Goal: Task Accomplishment & Management: Use online tool/utility

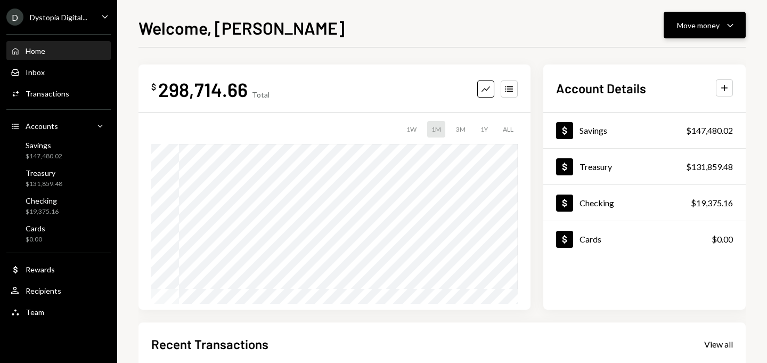
click at [712, 25] on div "Move money" at bounding box center [698, 25] width 43 height 11
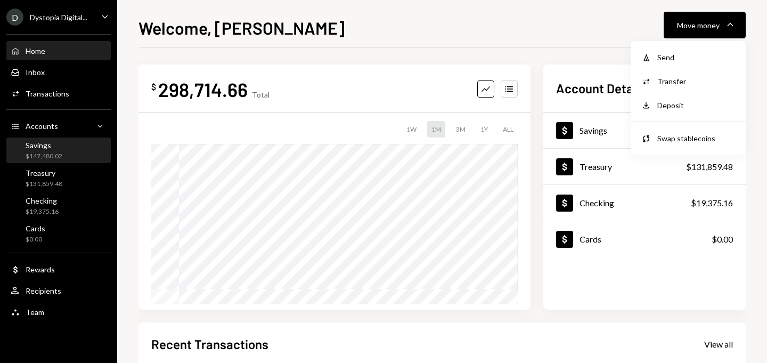
click at [55, 145] on div "Savings" at bounding box center [44, 145] width 37 height 9
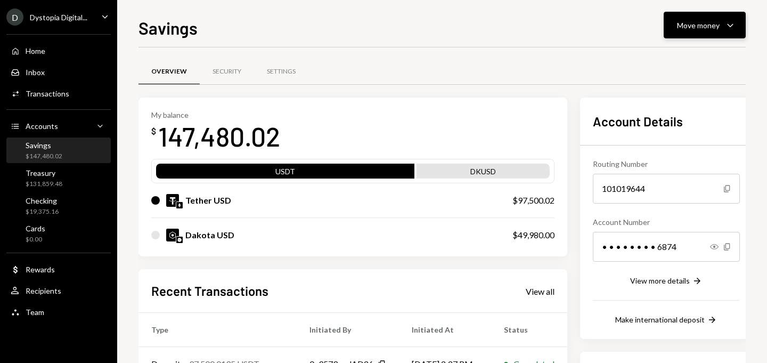
click at [720, 20] on div "Move money Caret Down" at bounding box center [704, 25] width 55 height 13
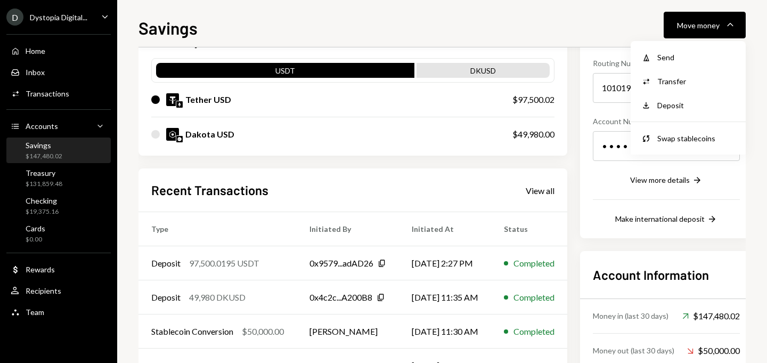
scroll to position [96, 0]
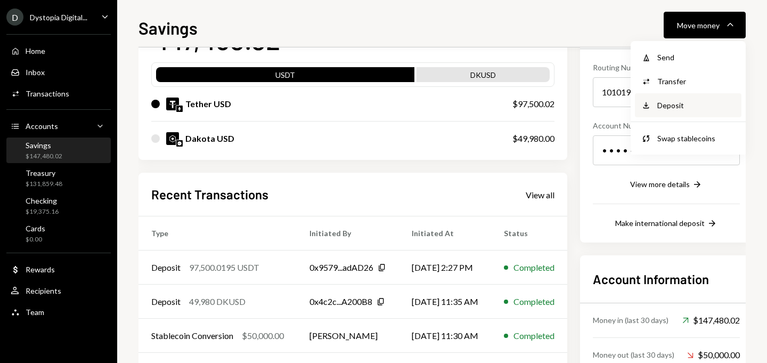
click at [681, 104] on div "Deposit" at bounding box center [696, 105] width 78 height 11
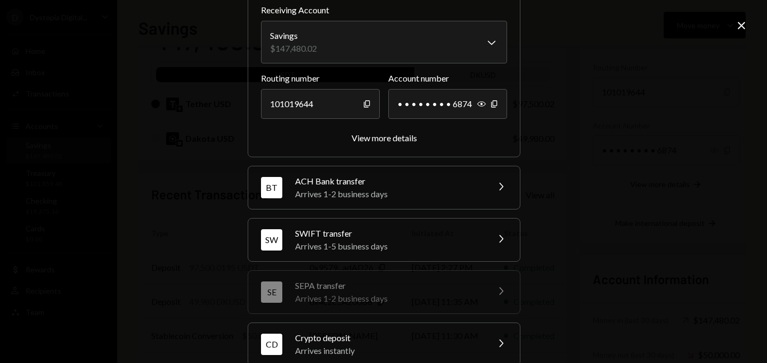
scroll to position [156, 0]
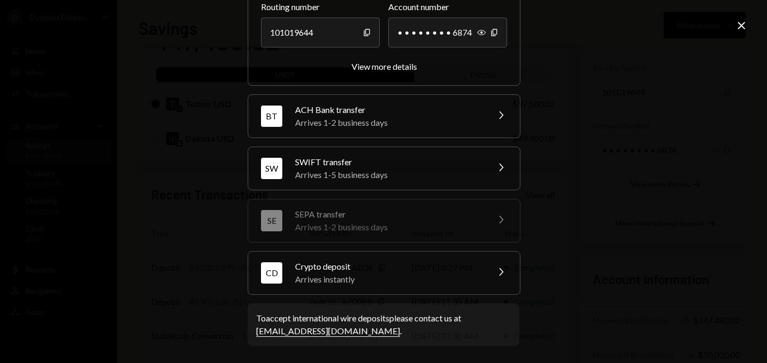
click at [386, 275] on div "Arrives instantly" at bounding box center [388, 279] width 186 height 13
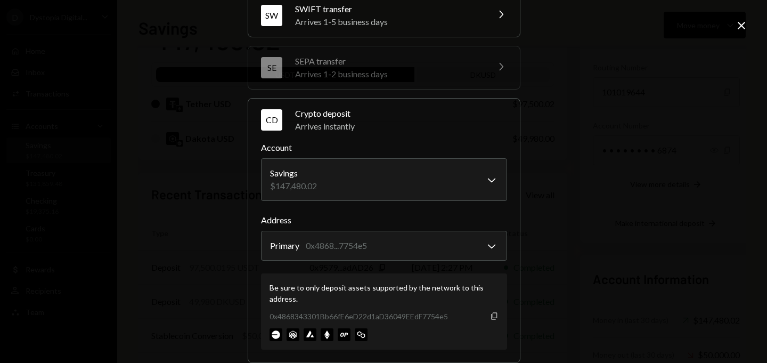
click at [492, 315] on icon "Copy" at bounding box center [494, 316] width 9 height 9
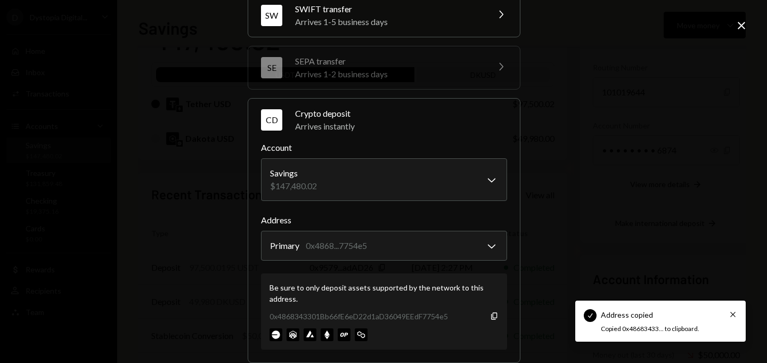
click at [741, 29] on icon "Close" at bounding box center [741, 25] width 13 height 13
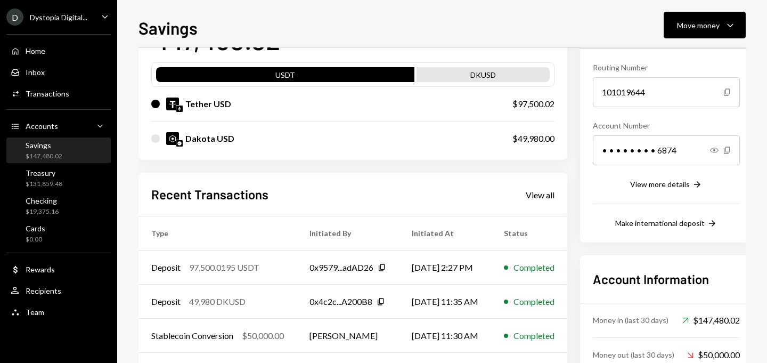
click at [48, 136] on div "Home Home Inbox Inbox Activities Transactions Accounts Accounts Caret Down Savi…" at bounding box center [58, 176] width 117 height 296
click at [46, 128] on div "Accounts" at bounding box center [42, 125] width 32 height 9
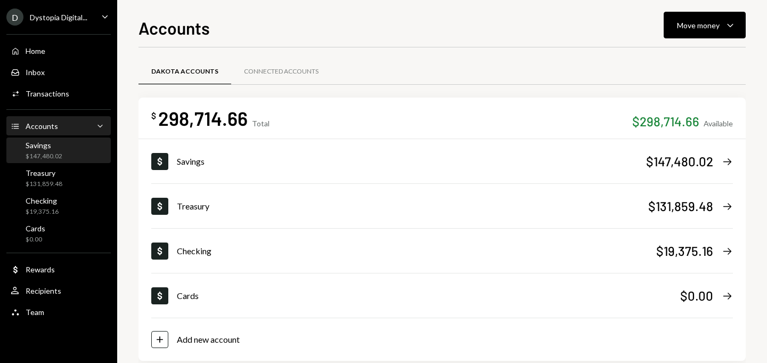
click at [48, 156] on div "$147,480.02" at bounding box center [44, 156] width 37 height 9
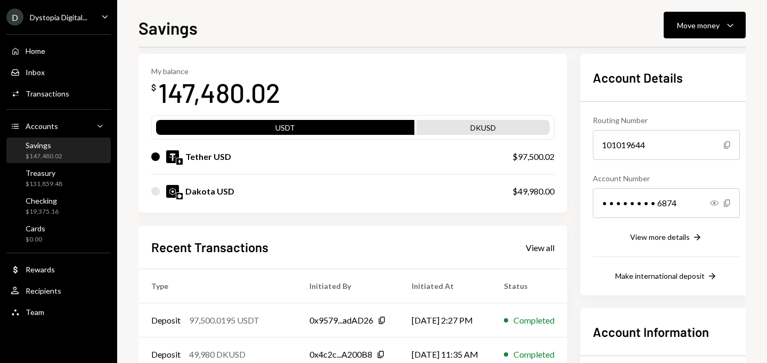
scroll to position [59, 0]
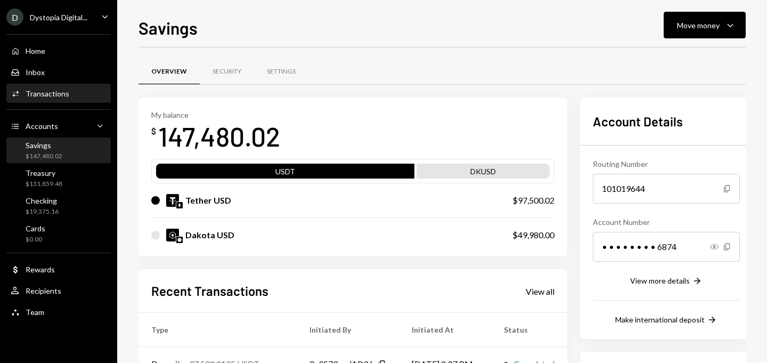
click at [45, 91] on div "Transactions" at bounding box center [48, 93] width 44 height 9
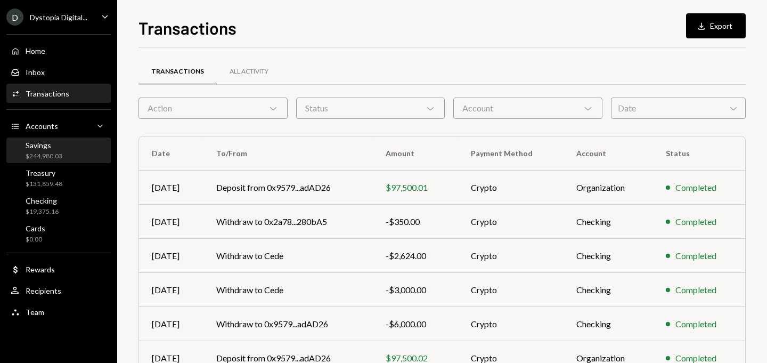
click at [67, 154] on div "Savings $244,980.03" at bounding box center [59, 151] width 96 height 20
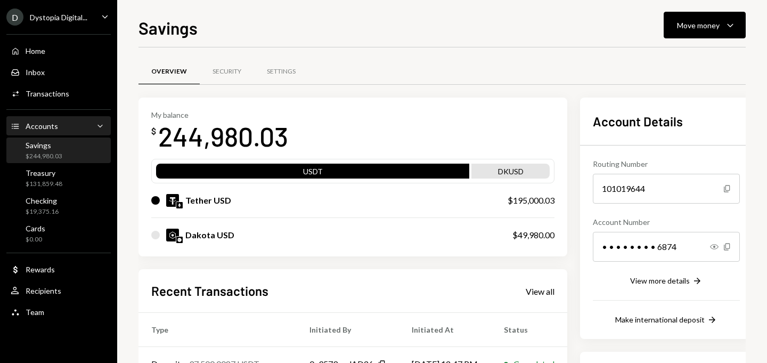
click at [58, 124] on div "Accounts Accounts Caret Down" at bounding box center [59, 126] width 96 height 12
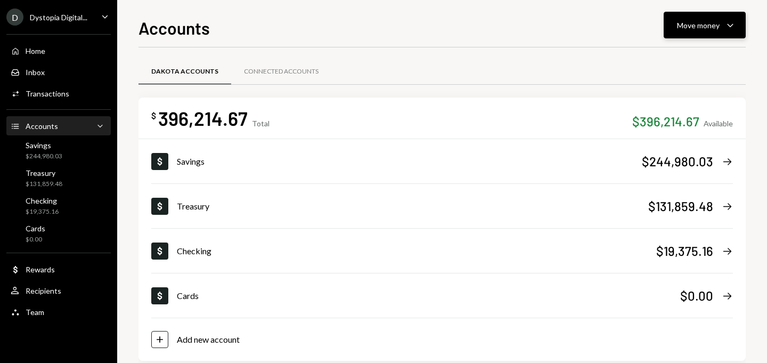
click at [694, 19] on div "Move money Caret Down" at bounding box center [704, 25] width 55 height 13
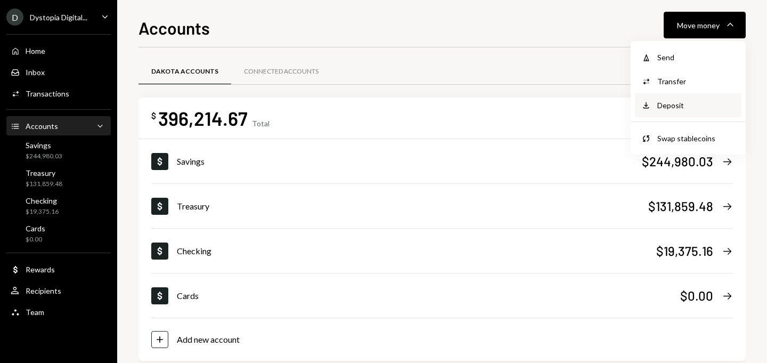
click at [678, 112] on div "Deposit Deposit" at bounding box center [688, 105] width 107 height 24
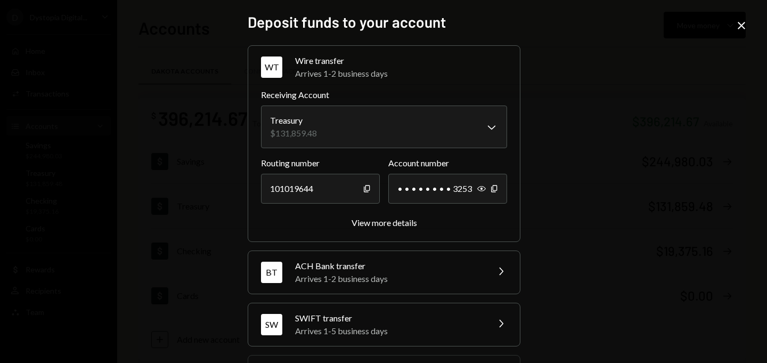
scroll to position [156, 0]
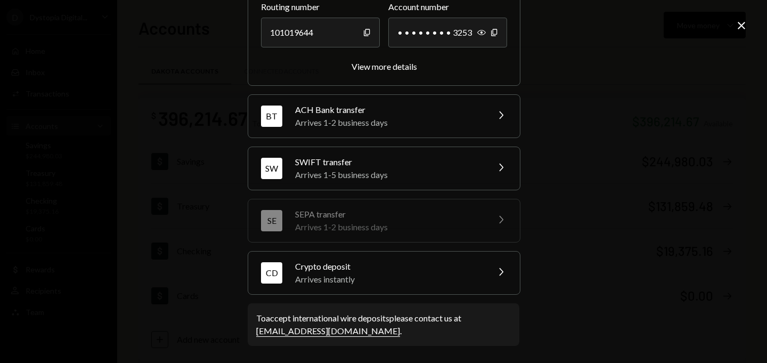
click at [426, 280] on div "Arrives instantly" at bounding box center [388, 279] width 186 height 13
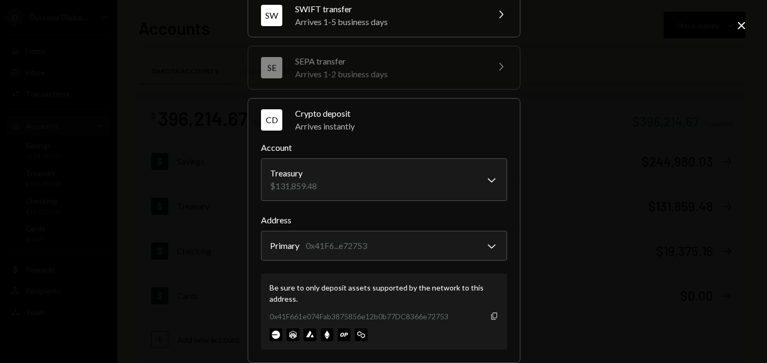
click at [491, 316] on icon "button" at bounding box center [494, 315] width 6 height 7
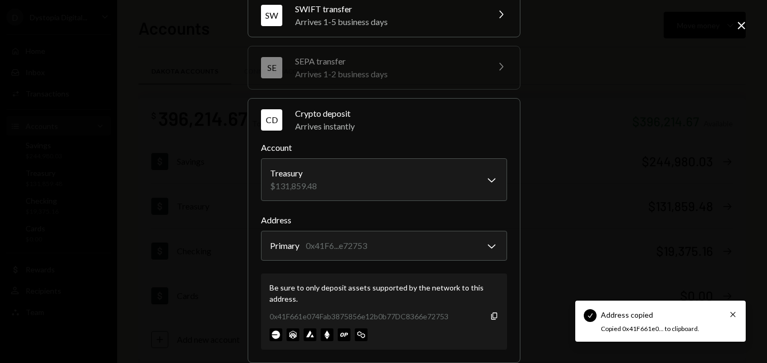
click at [744, 23] on icon at bounding box center [741, 25] width 7 height 7
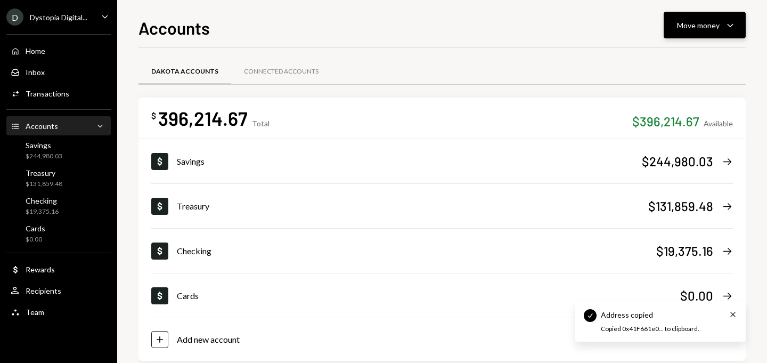
click at [723, 29] on div "Move money Caret Down" at bounding box center [704, 25] width 55 height 13
